Goal: Information Seeking & Learning: Learn about a topic

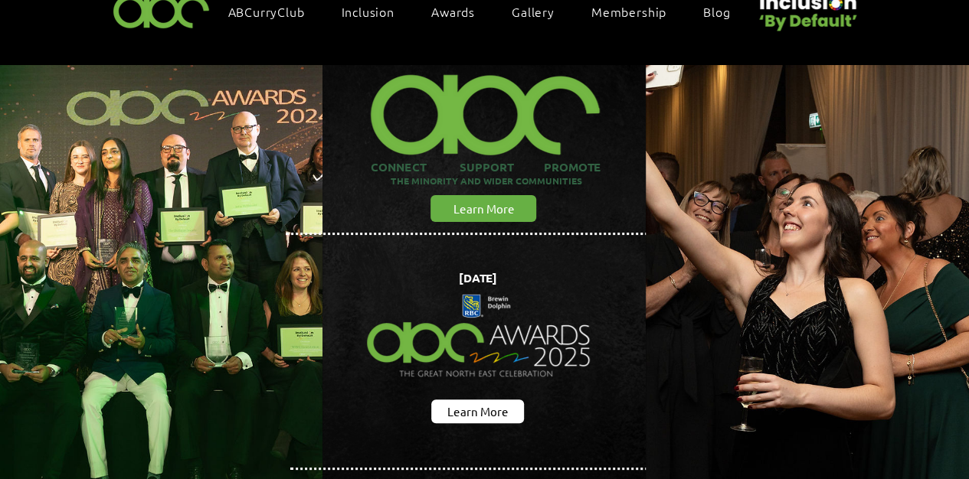
scroll to position [153, 0]
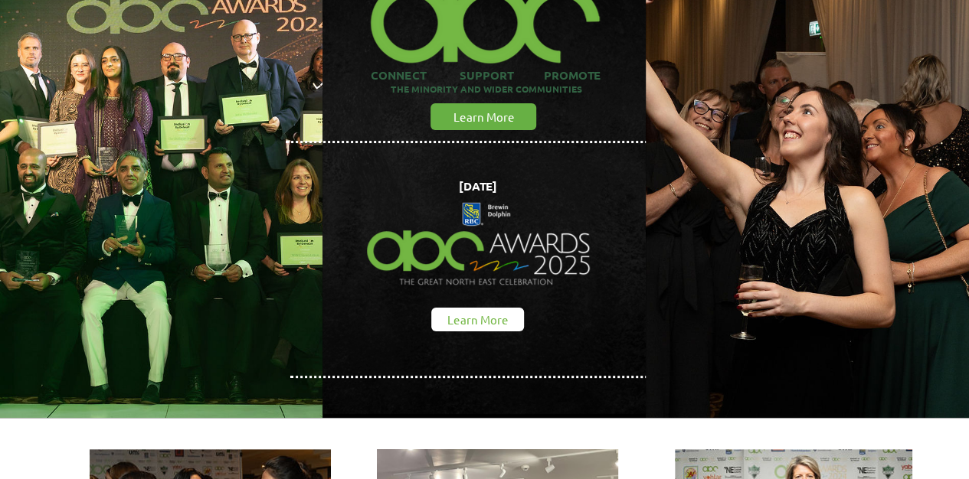
click at [489, 312] on span "Learn More" at bounding box center [477, 320] width 61 height 16
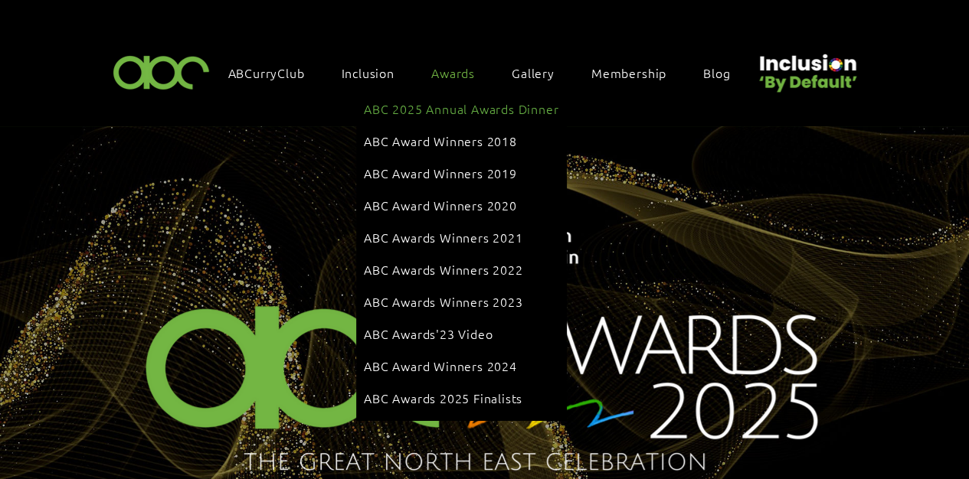
click at [446, 103] on span "ABC 2025 Annual Awards Dinner" at bounding box center [461, 108] width 195 height 17
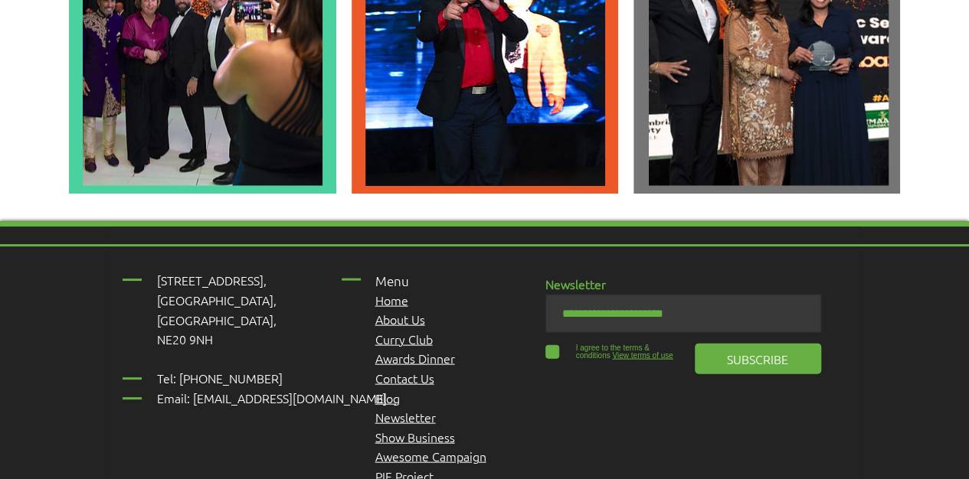
scroll to position [4443, 0]
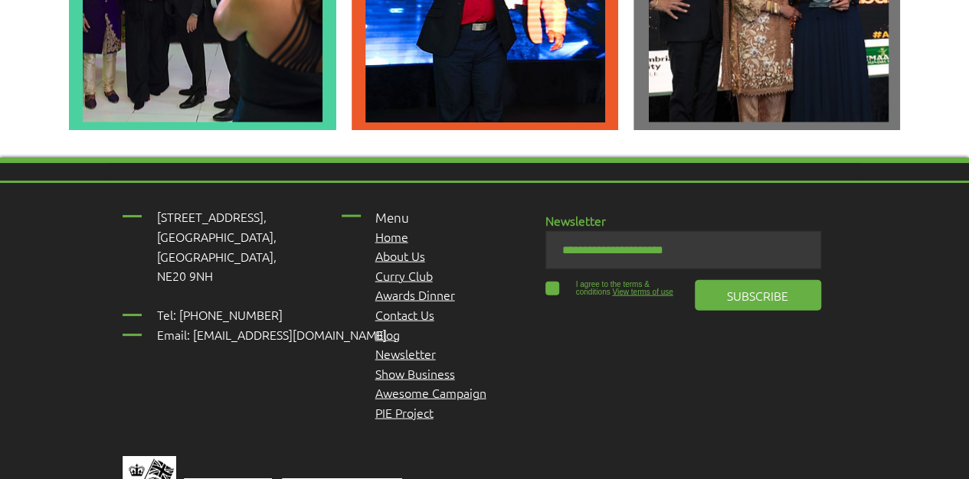
click at [428, 286] on span "Awards Dinner" at bounding box center [415, 294] width 80 height 17
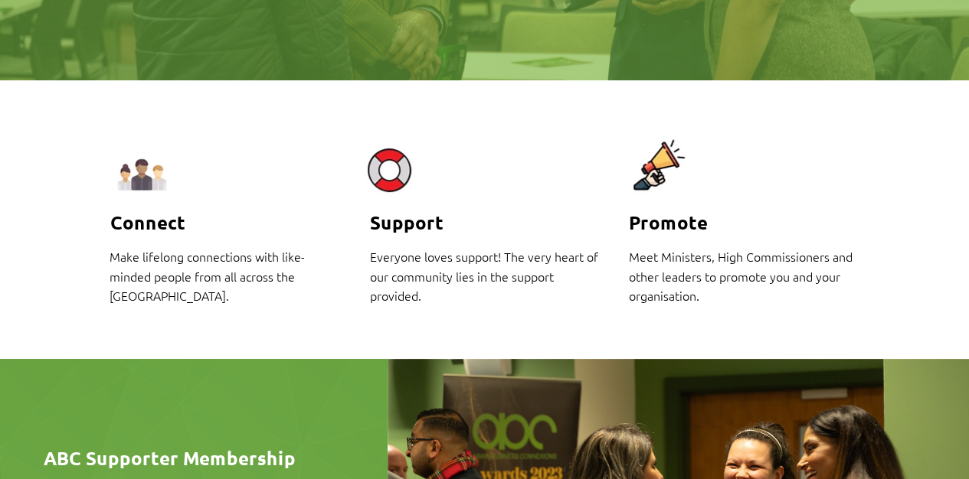
scroll to position [561, 0]
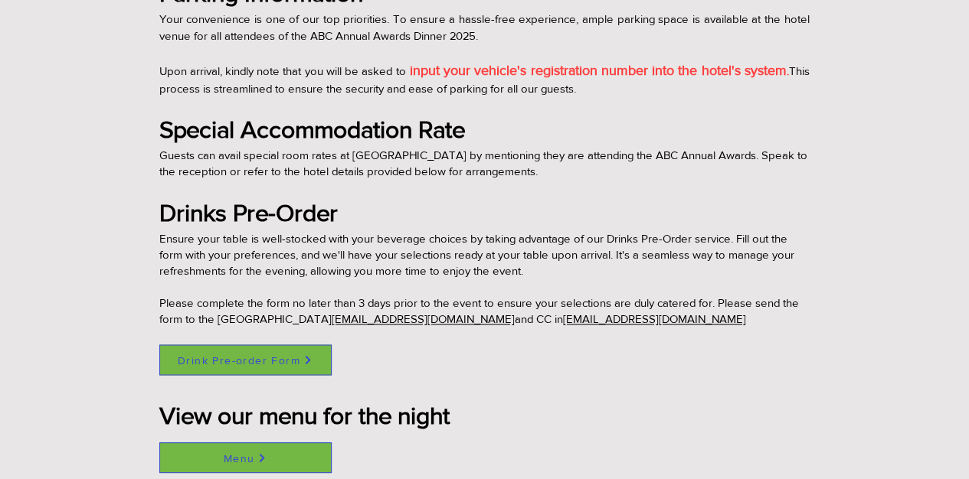
scroll to position [1226, 0]
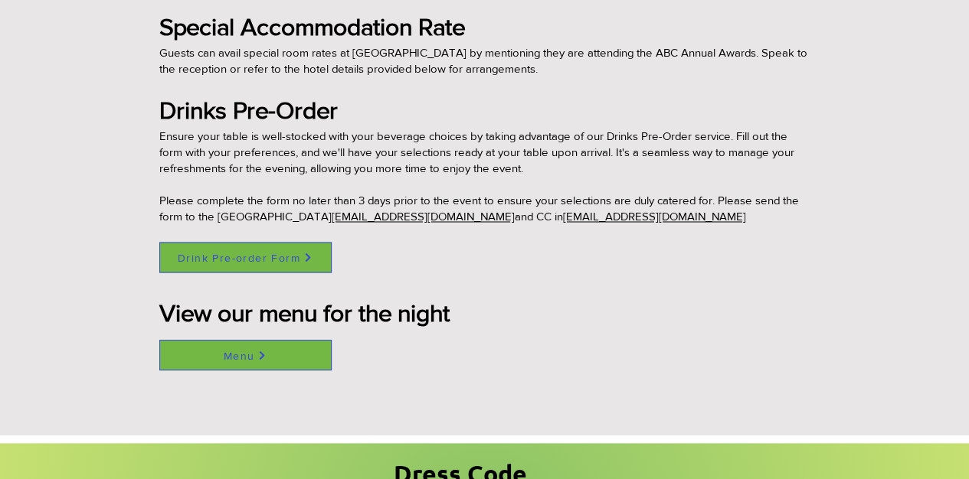
click at [256, 358] on span "Menu" at bounding box center [245, 355] width 171 height 29
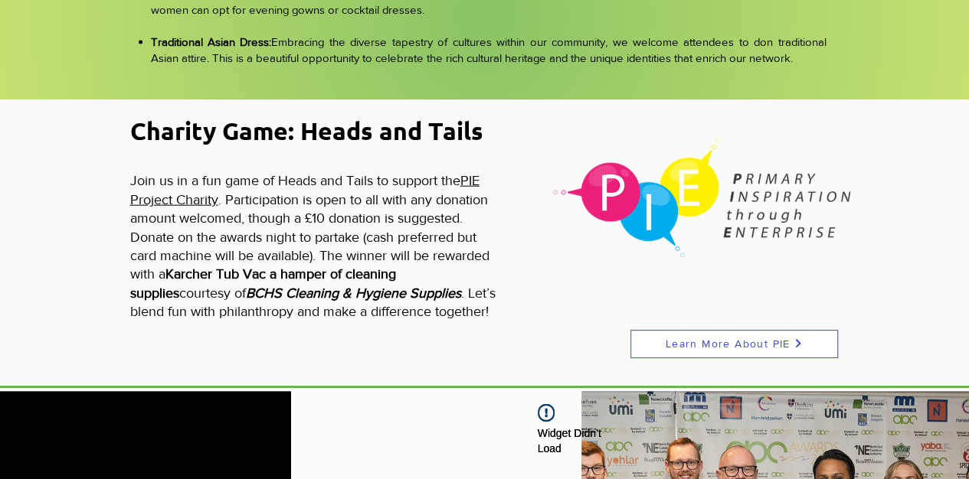
scroll to position [1736, 0]
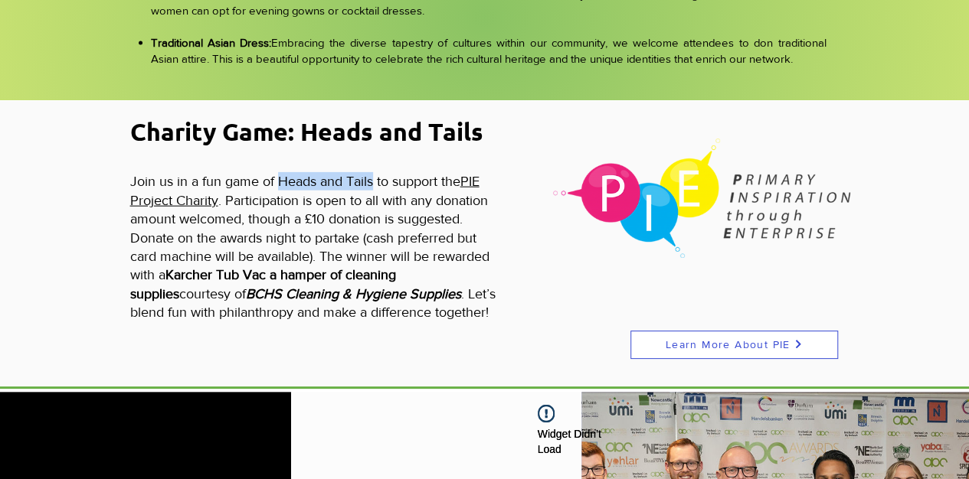
drag, startPoint x: 277, startPoint y: 178, endPoint x: 373, endPoint y: 183, distance: 95.9
click at [373, 183] on span "Join us in a fun game of Heads and Tails to support the PIE Project Charity . P…" at bounding box center [312, 247] width 365 height 146
drag, startPoint x: 373, startPoint y: 183, endPoint x: 365, endPoint y: 182, distance: 8.5
copy span "Heads and Tails"
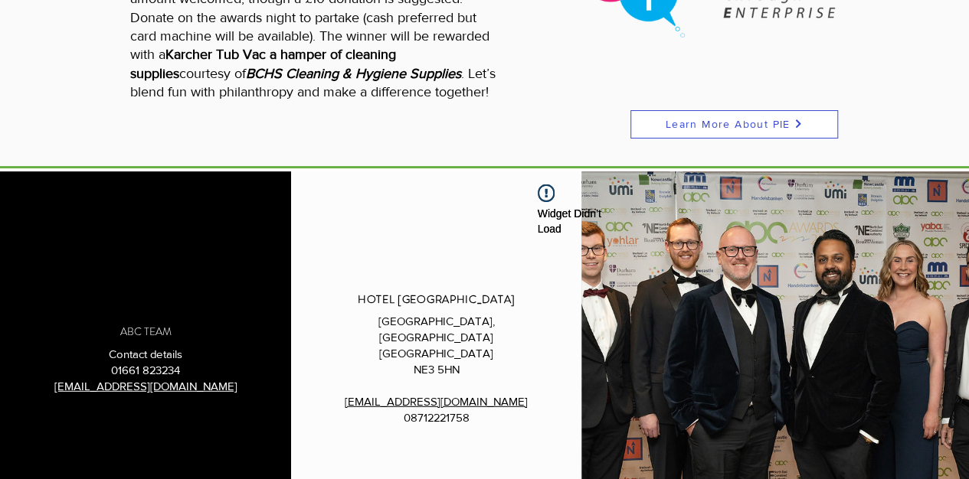
scroll to position [2042, 0]
